Goal: Contribute content

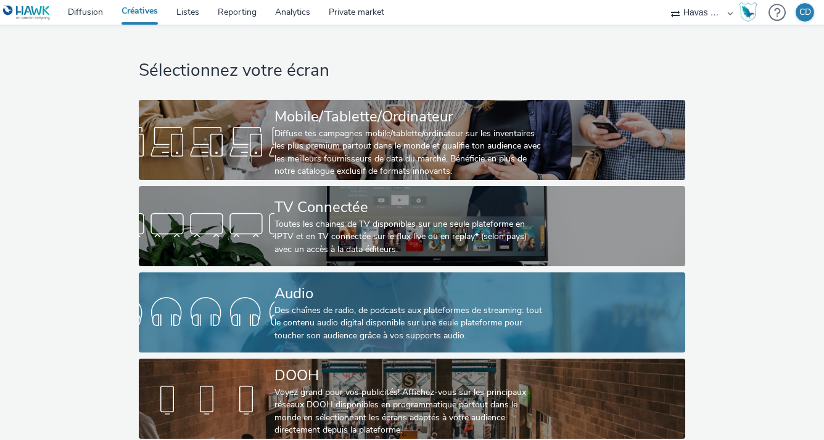
click at [358, 303] on div "Audio" at bounding box center [409, 294] width 271 height 22
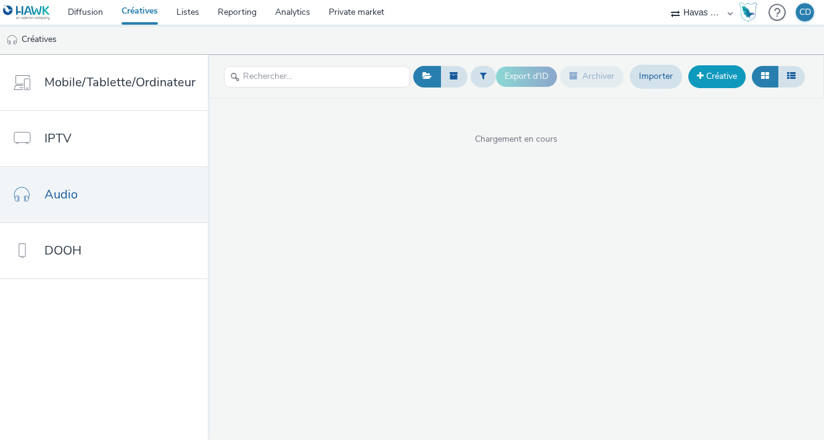
click at [714, 78] on link "Créative" at bounding box center [716, 76] width 57 height 22
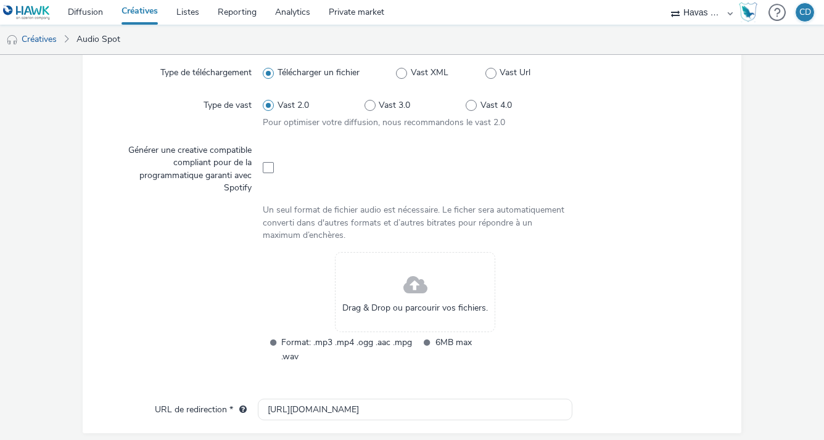
scroll to position [313, 0]
click at [266, 167] on span at bounding box center [268, 168] width 11 height 11
checkbox input "true"
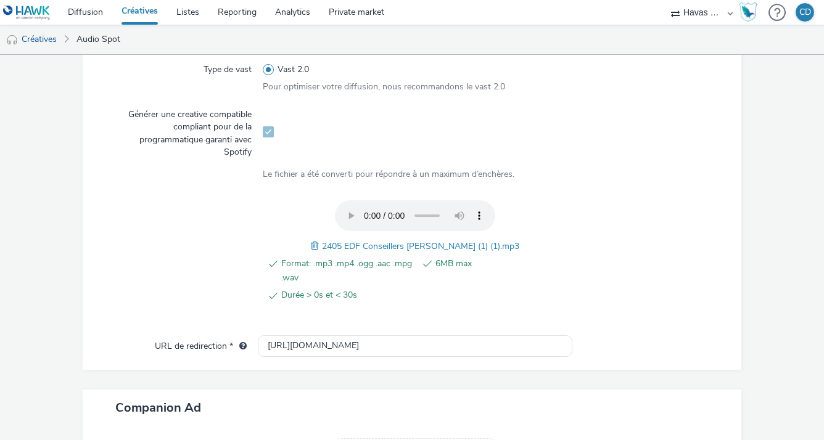
scroll to position [350, 0]
click at [322, 242] on span at bounding box center [316, 246] width 11 height 14
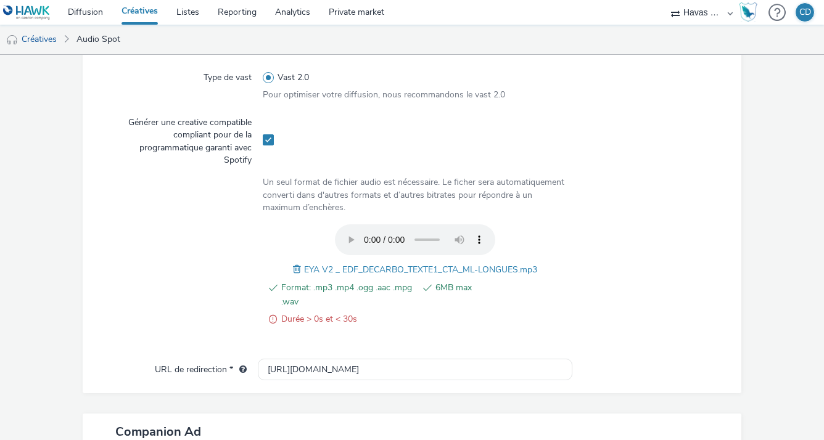
scroll to position [343, 0]
click at [293, 268] on span at bounding box center [298, 269] width 11 height 14
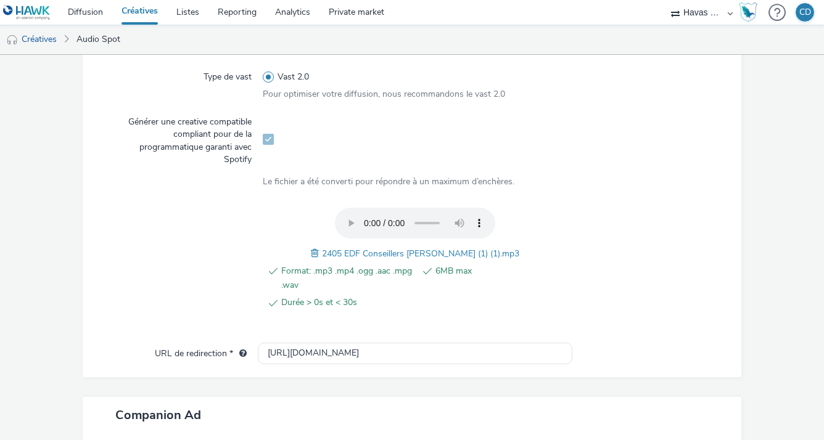
click at [321, 252] on span at bounding box center [316, 254] width 11 height 14
